Goal: Navigation & Orientation: Find specific page/section

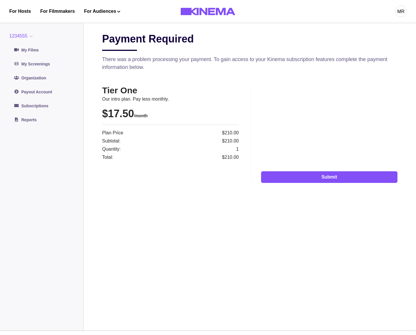
click at [24, 37] on button "1234555" at bounding box center [22, 36] width 26 height 7
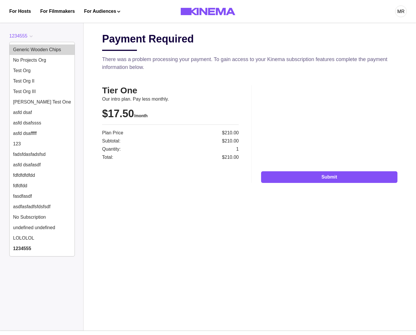
click at [46, 47] on button "Generic Wooden Chips" at bounding box center [42, 49] width 65 height 10
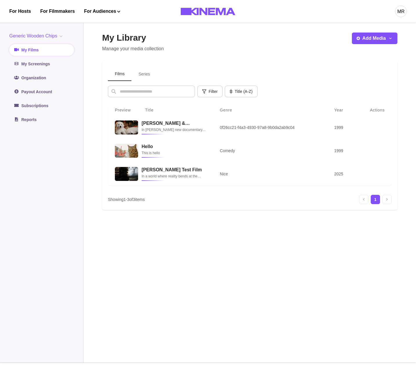
click at [145, 72] on button "Series" at bounding box center [145, 74] width 26 height 14
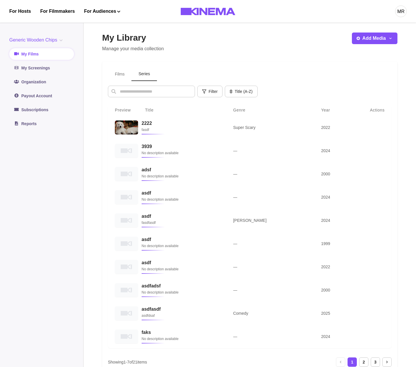
scroll to position [78, 0]
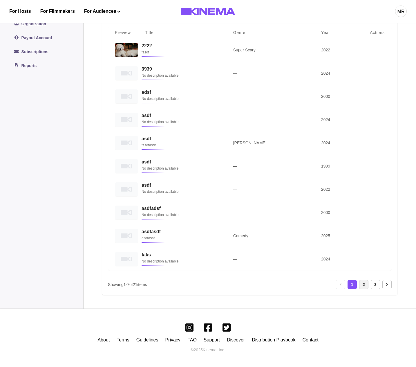
click at [364, 285] on div "2" at bounding box center [363, 284] width 9 height 9
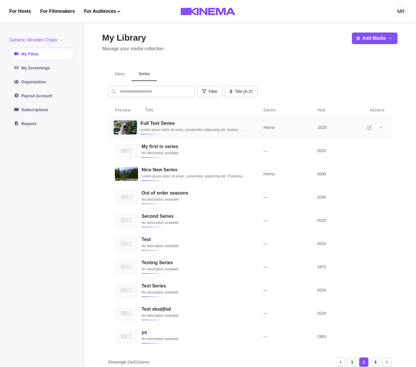
click at [173, 130] on p "Lorem ipsum dolor sit amet, consectetur adipiscing elit. Nullam elementum [PERS…" at bounding box center [195, 130] width 109 height 6
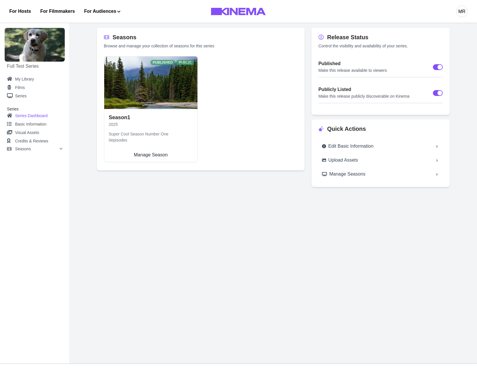
click at [177, 109] on link "Season 1 2025 Super Cool Season Number One 0 episodes Manage Season" at bounding box center [150, 135] width 93 height 53
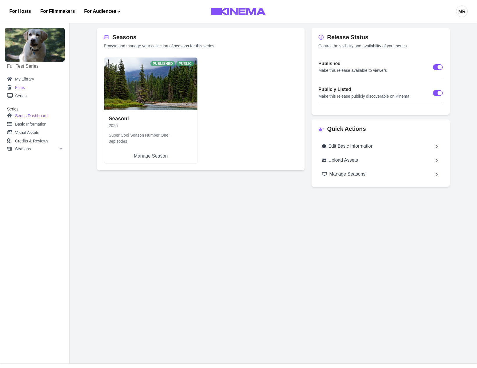
drag, startPoint x: 22, startPoint y: 87, endPoint x: 39, endPoint y: 88, distance: 17.7
click at [22, 87] on link "Films" at bounding box center [34, 87] width 55 height 7
click at [59, 148] on div "Seasons" at bounding box center [38, 149] width 47 height 4
click at [50, 160] on link "Overview" at bounding box center [39, 156] width 46 height 7
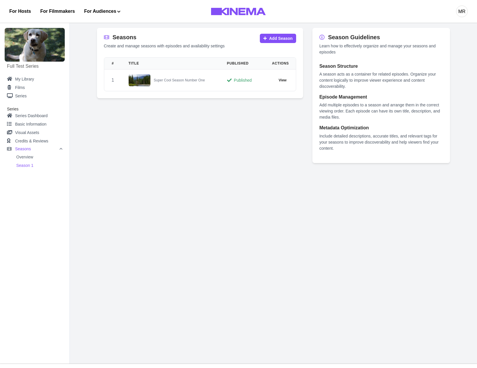
click at [35, 168] on link "Season 1" at bounding box center [39, 165] width 46 height 7
select select "**********"
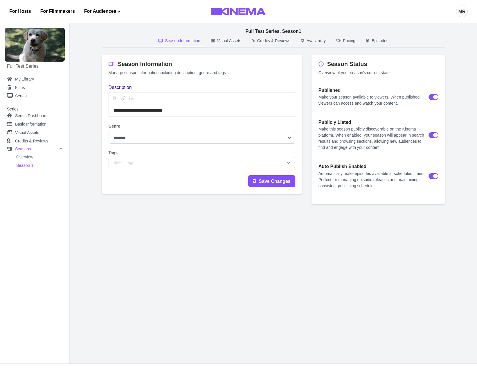
click at [37, 165] on link "Season 1" at bounding box center [39, 165] width 46 height 7
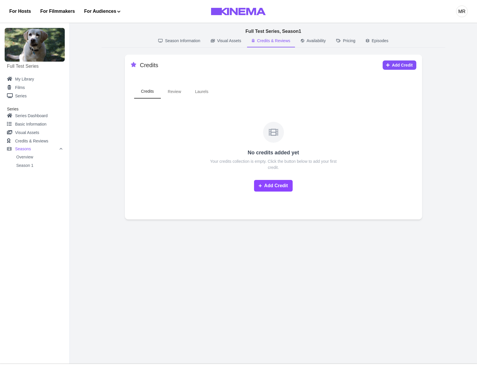
click at [268, 42] on p "Credits & Reviews" at bounding box center [273, 41] width 33 height 6
click at [373, 41] on button "Episodes" at bounding box center [377, 41] width 32 height 12
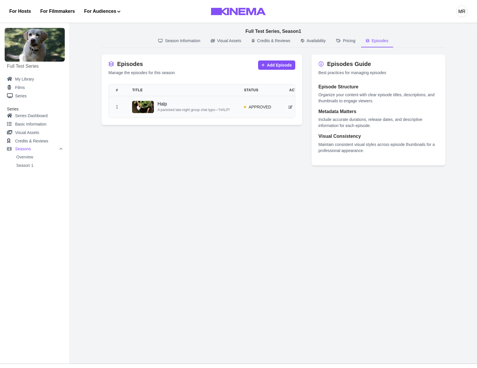
click at [230, 110] on p "A panicked late-night group chat typo—“HALP!” instead of “help!”—spirals into a…" at bounding box center [193, 110] width 73 height 6
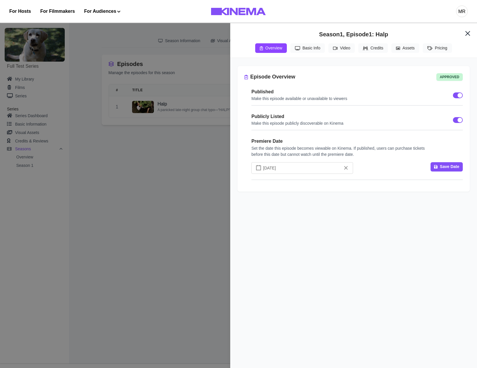
click at [192, 166] on div "**********" at bounding box center [238, 184] width 477 height 368
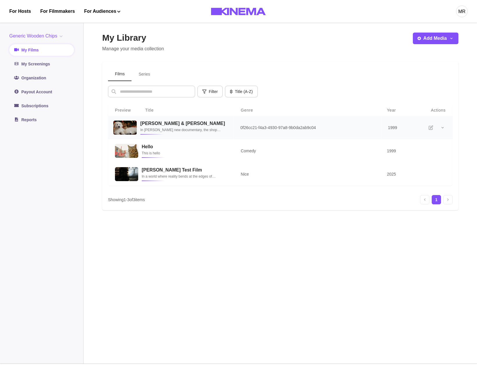
click at [160, 131] on p "In Smriti Keshari’s new documentary, the shop owners and best friends reminisce…" at bounding box center [183, 130] width 86 height 6
